Goal: Task Accomplishment & Management: Complete application form

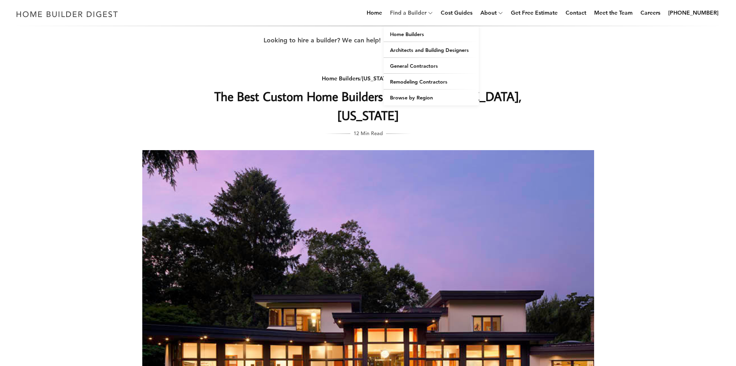
drag, startPoint x: 0, startPoint y: 0, endPoint x: 425, endPoint y: 9, distance: 425.0
click at [425, 9] on link "Find a Builder" at bounding box center [407, 12] width 40 height 25
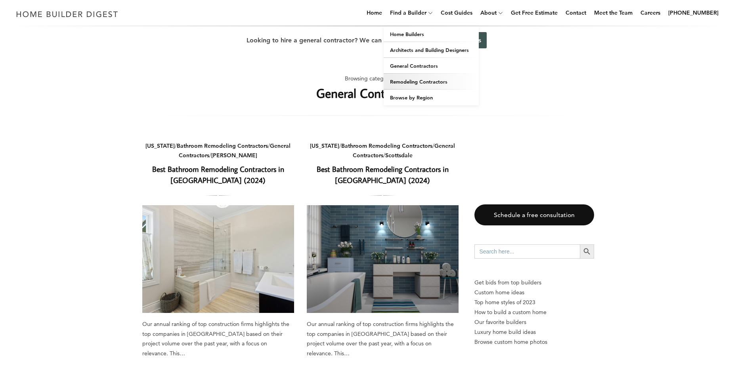
click at [429, 75] on link "Remodeling Contractors" at bounding box center [431, 82] width 95 height 16
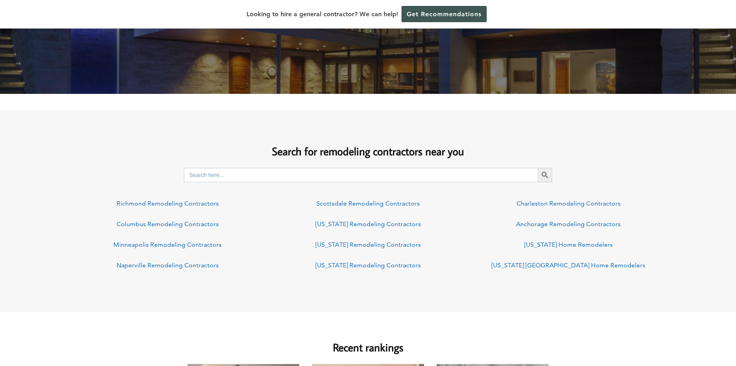
scroll to position [198, 0]
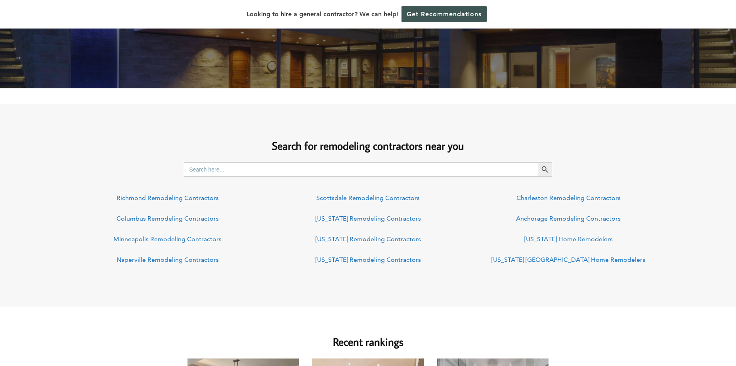
click at [368, 169] on input "Search for:" at bounding box center [361, 169] width 354 height 14
type input "[US_STATE]"
click at [548, 170] on icon "Search" at bounding box center [545, 169] width 9 height 9
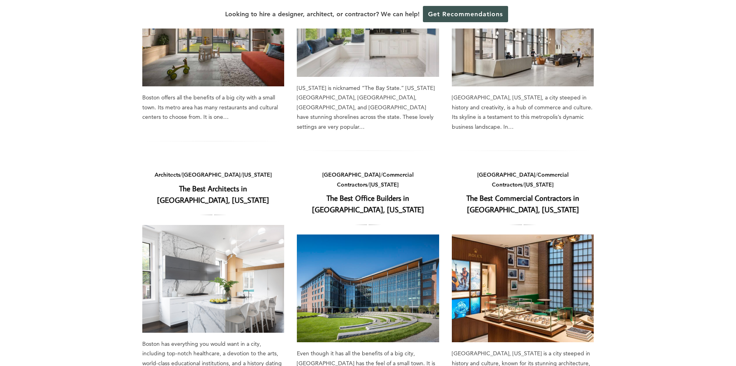
scroll to position [476, 0]
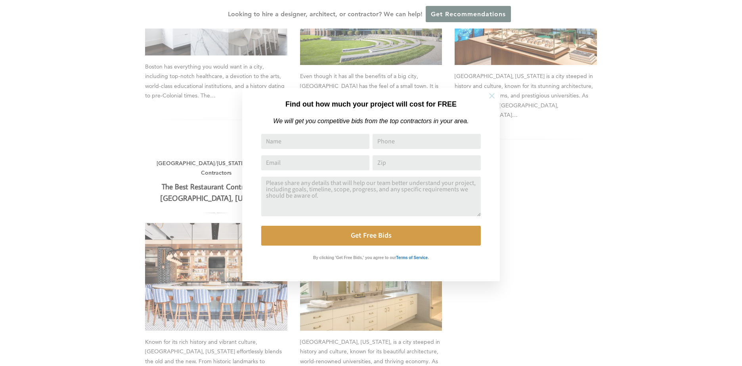
click at [494, 96] on icon at bounding box center [491, 96] width 9 height 9
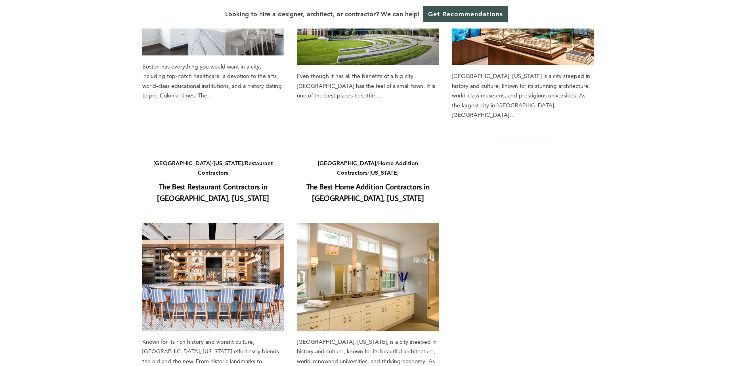
click at [380, 182] on link "The Best Home Addition Contractors in Boston, Massachusetts" at bounding box center [367, 192] width 123 height 21
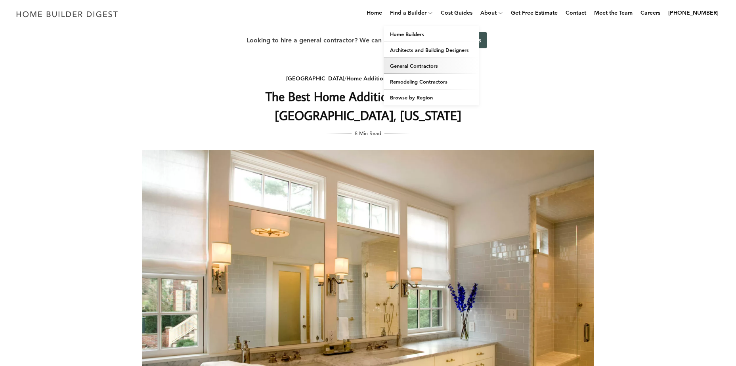
click at [428, 68] on link "General Contractors" at bounding box center [431, 66] width 95 height 16
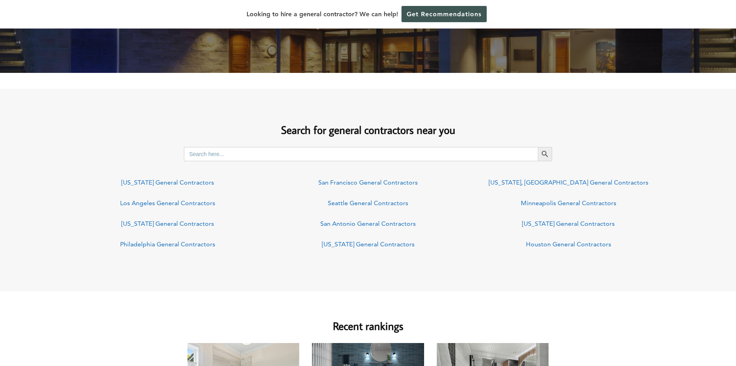
scroll to position [595, 0]
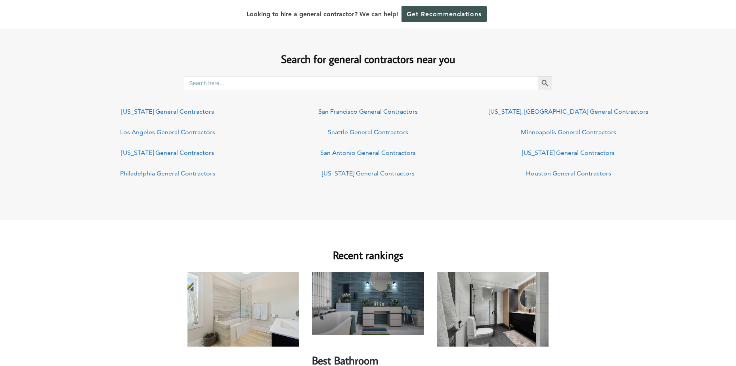
click at [314, 81] on input "Search for:" at bounding box center [361, 83] width 354 height 14
type input "[US_STATE]"
click at [549, 84] on icon "Search" at bounding box center [545, 83] width 9 height 9
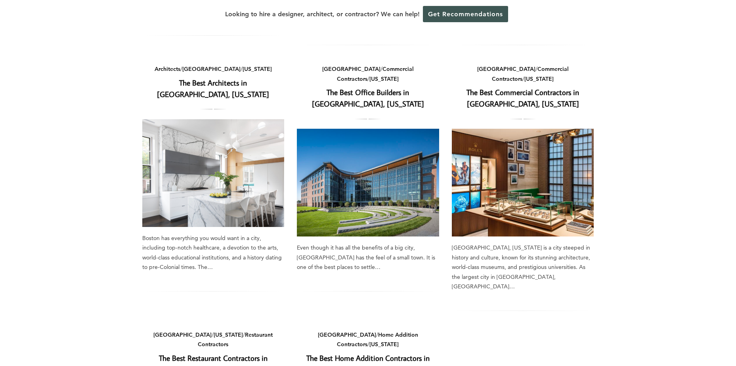
scroll to position [238, 0]
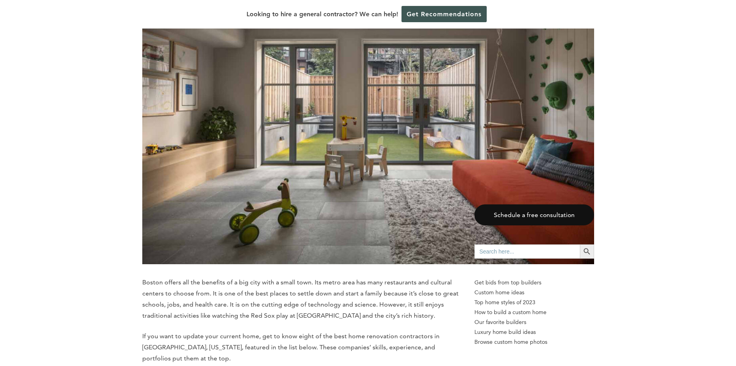
scroll to position [79, 0]
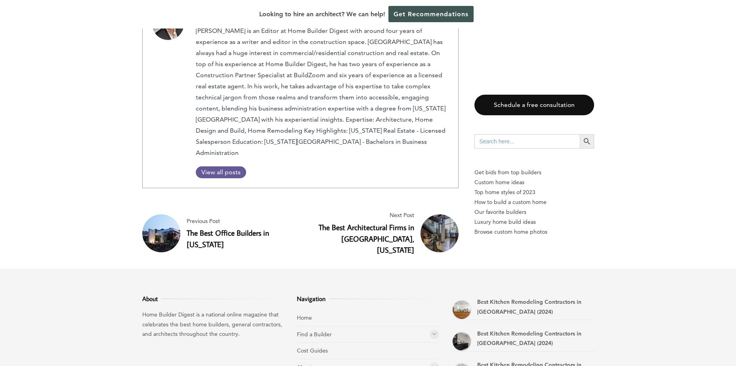
scroll to position [4275, 0]
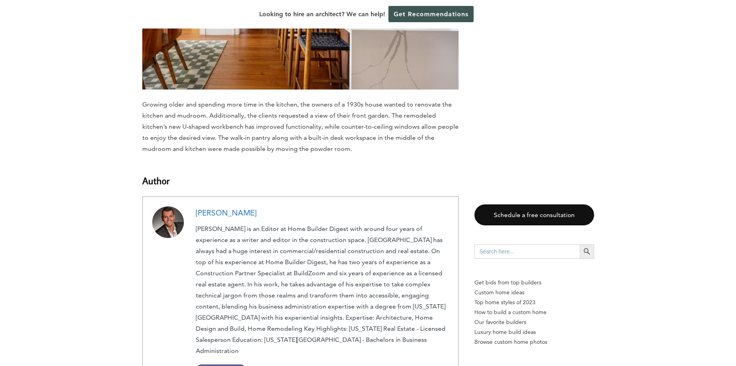
drag, startPoint x: 532, startPoint y: 281, endPoint x: 530, endPoint y: 93, distance: 187.9
drag, startPoint x: 529, startPoint y: 282, endPoint x: 647, endPoint y: 304, distance: 119.8
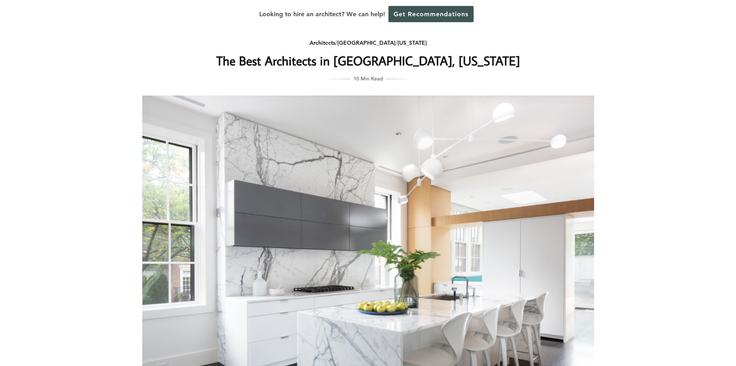
scroll to position [0, 0]
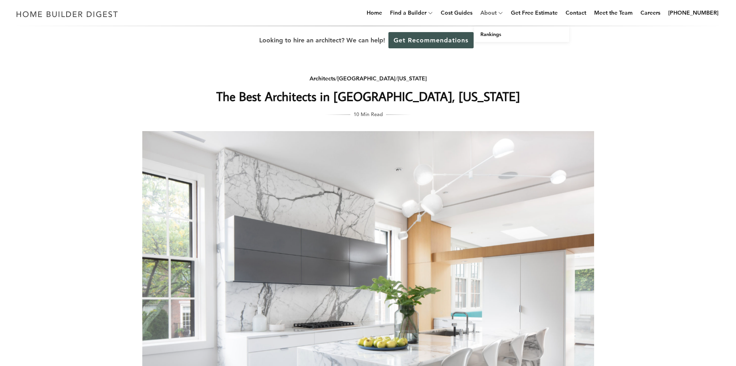
click at [495, 10] on link "About" at bounding box center [486, 12] width 19 height 25
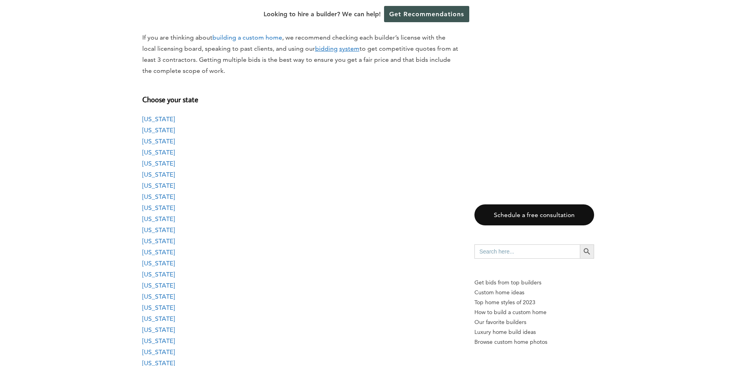
scroll to position [753, 0]
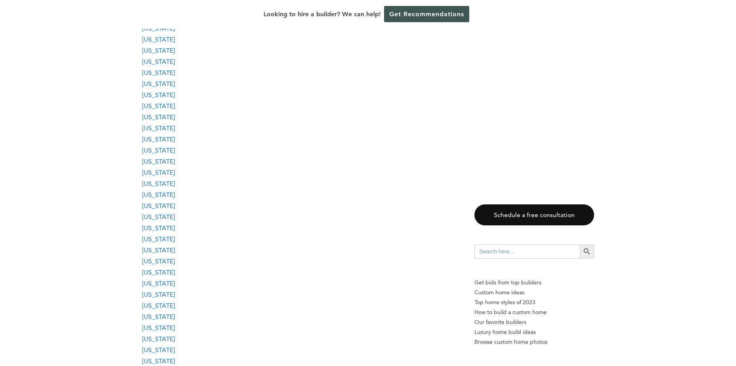
click at [170, 219] on link "Massachusetts" at bounding box center [158, 217] width 32 height 8
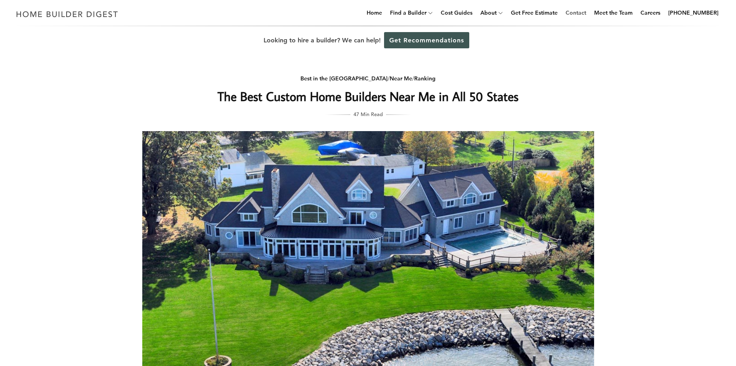
click at [583, 13] on link "Contact" at bounding box center [575, 12] width 27 height 25
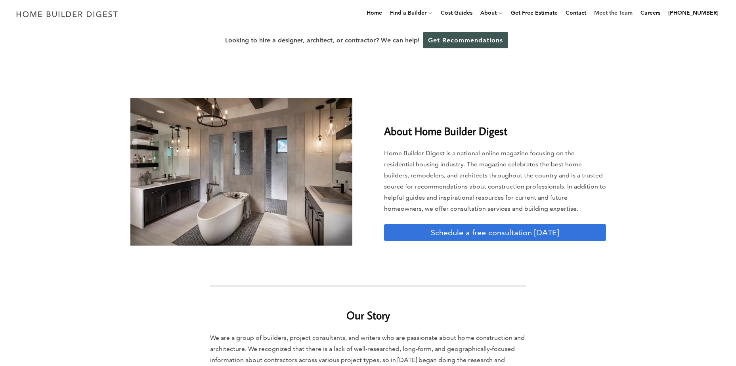
click at [633, 14] on link "Meet the Team" at bounding box center [613, 12] width 45 height 25
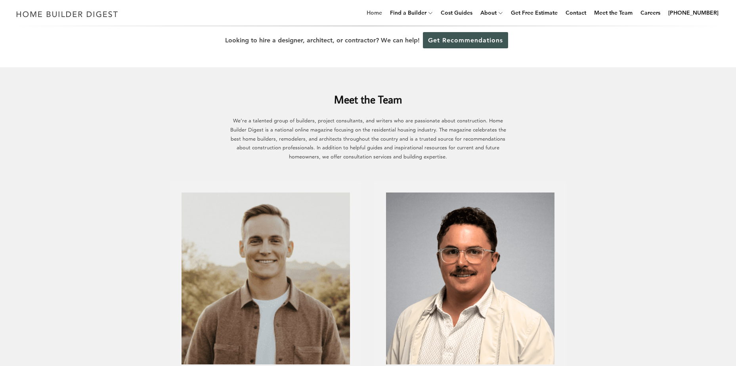
click at [383, 14] on link "Home" at bounding box center [374, 12] width 22 height 25
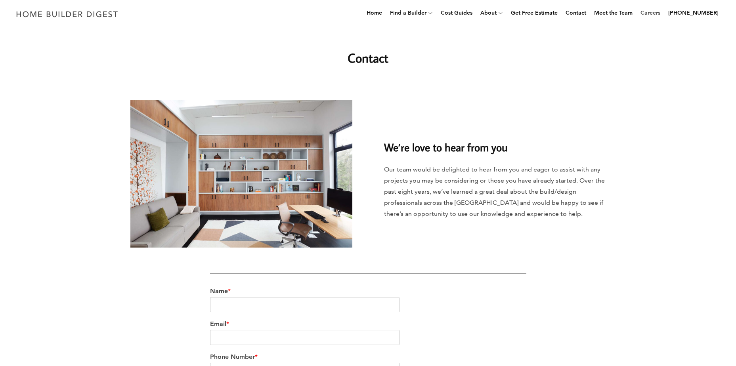
click at [654, 13] on link "Careers" at bounding box center [650, 12] width 26 height 25
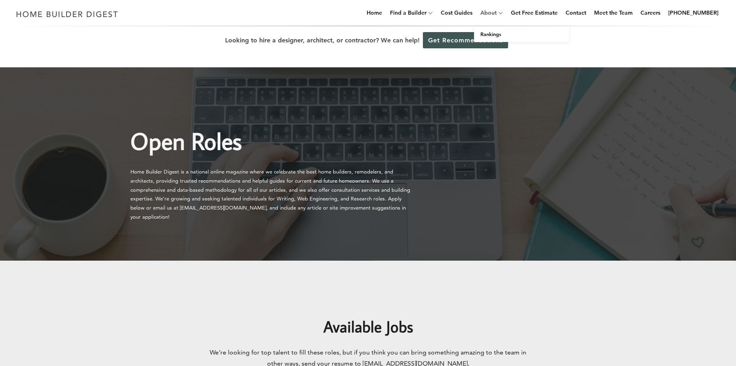
click at [493, 14] on link "About" at bounding box center [486, 12] width 19 height 25
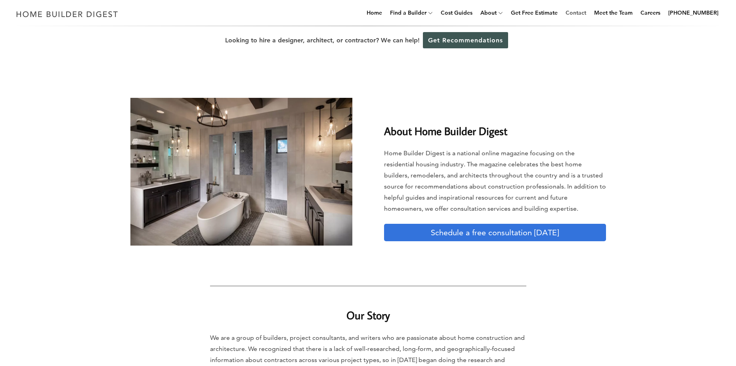
click at [581, 8] on link "Contact" at bounding box center [575, 12] width 27 height 25
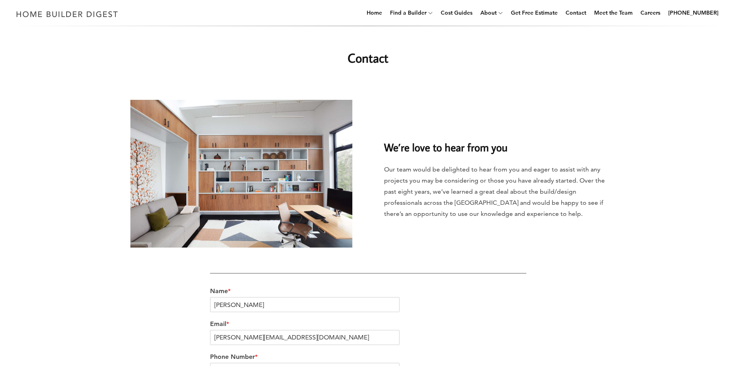
scroll to position [198, 0]
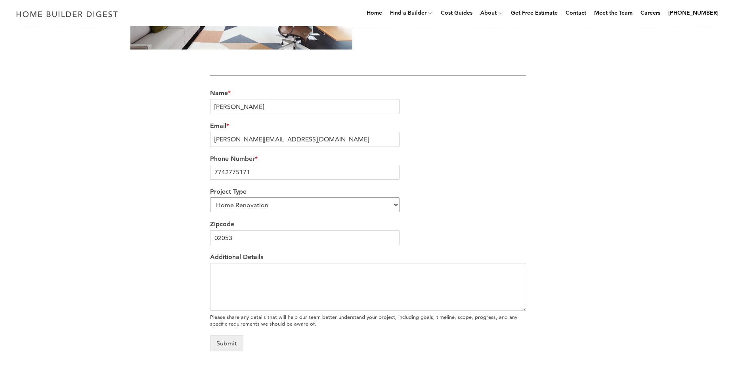
drag, startPoint x: 0, startPoint y: 0, endPoint x: 277, endPoint y: 205, distance: 344.3
click at [277, 205] on select "Home Renovation Custom Home Builder Commercial Renovation Other" at bounding box center [305, 204] width 190 height 15
select select "Other"
click at [210, 197] on select "Home Renovation Custom Home Builder Commercial Renovation Other" at bounding box center [305, 204] width 190 height 15
click at [260, 279] on textarea "Additional Details" at bounding box center [368, 287] width 316 height 48
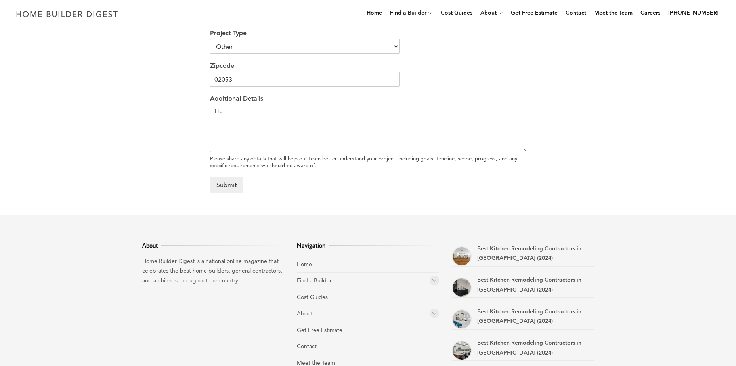
scroll to position [461, 0]
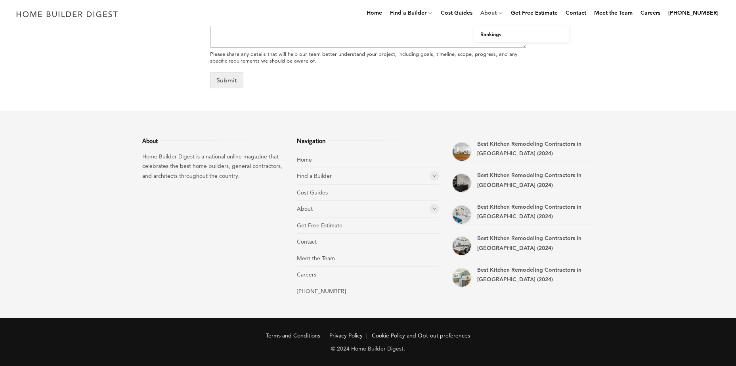
type textarea "He"
